Goal: Find specific page/section: Find specific page/section

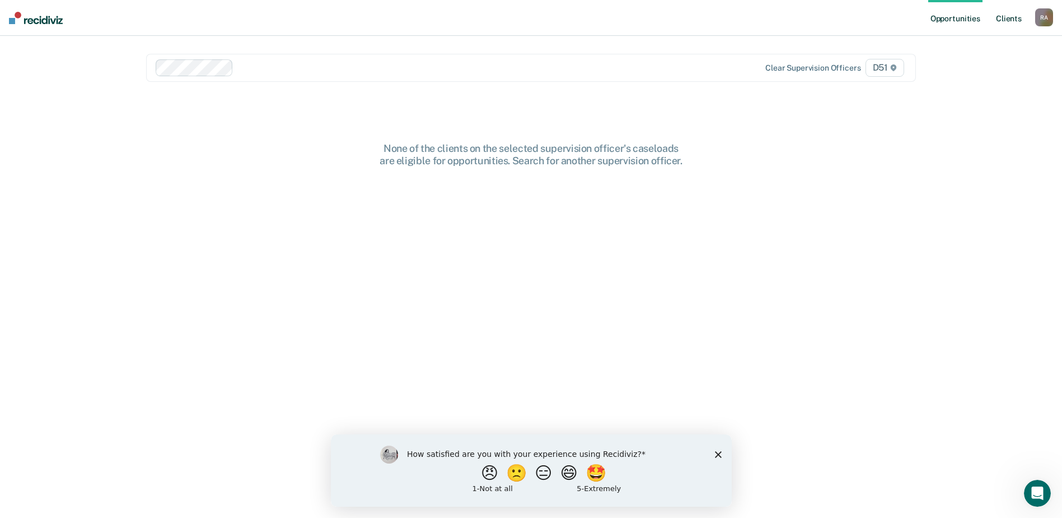
click at [1008, 18] on link "Client s" at bounding box center [1009, 18] width 30 height 36
